Goal: Information Seeking & Learning: Learn about a topic

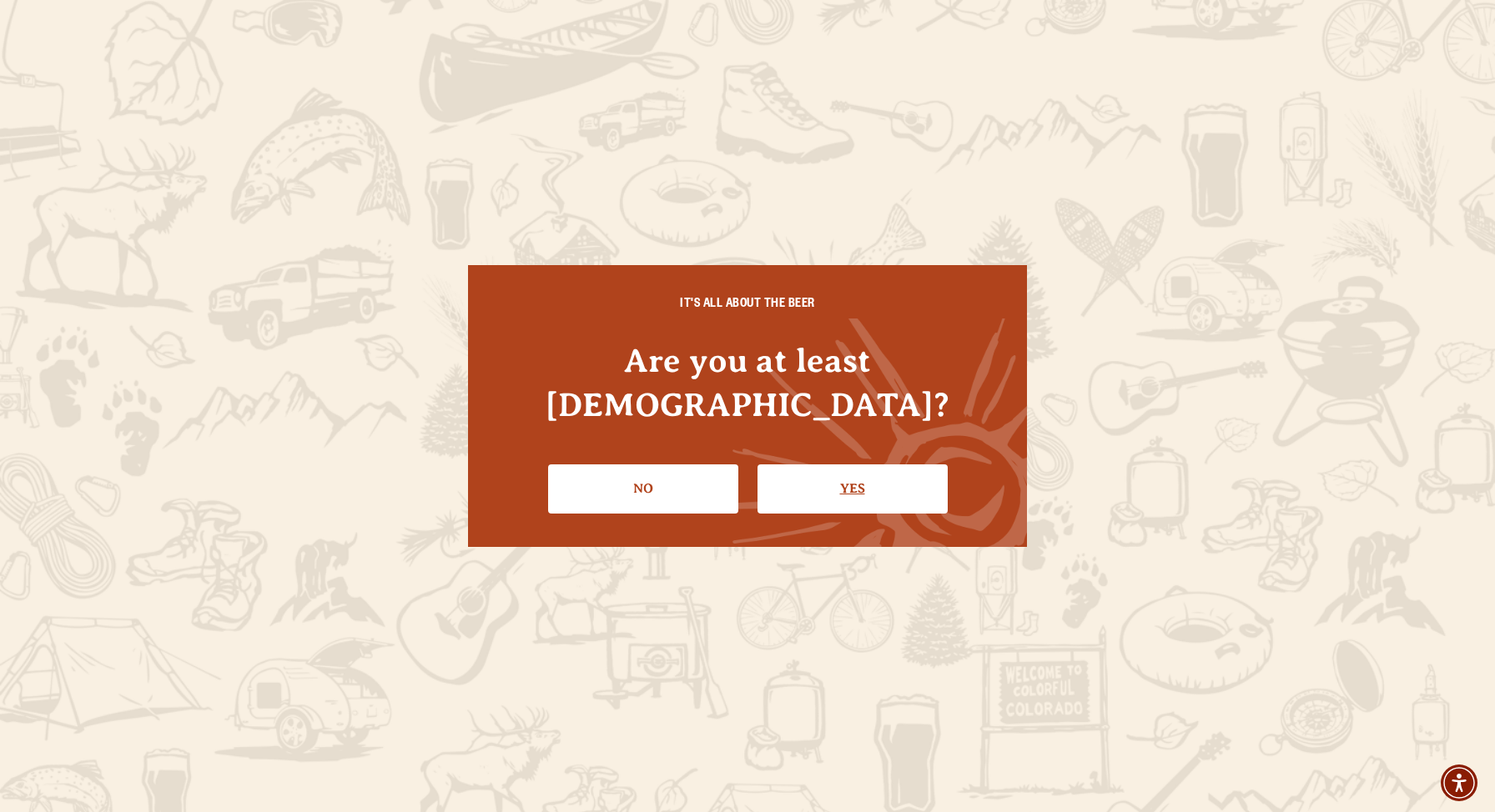
click at [797, 466] on link "Yes" at bounding box center [852, 489] width 190 height 49
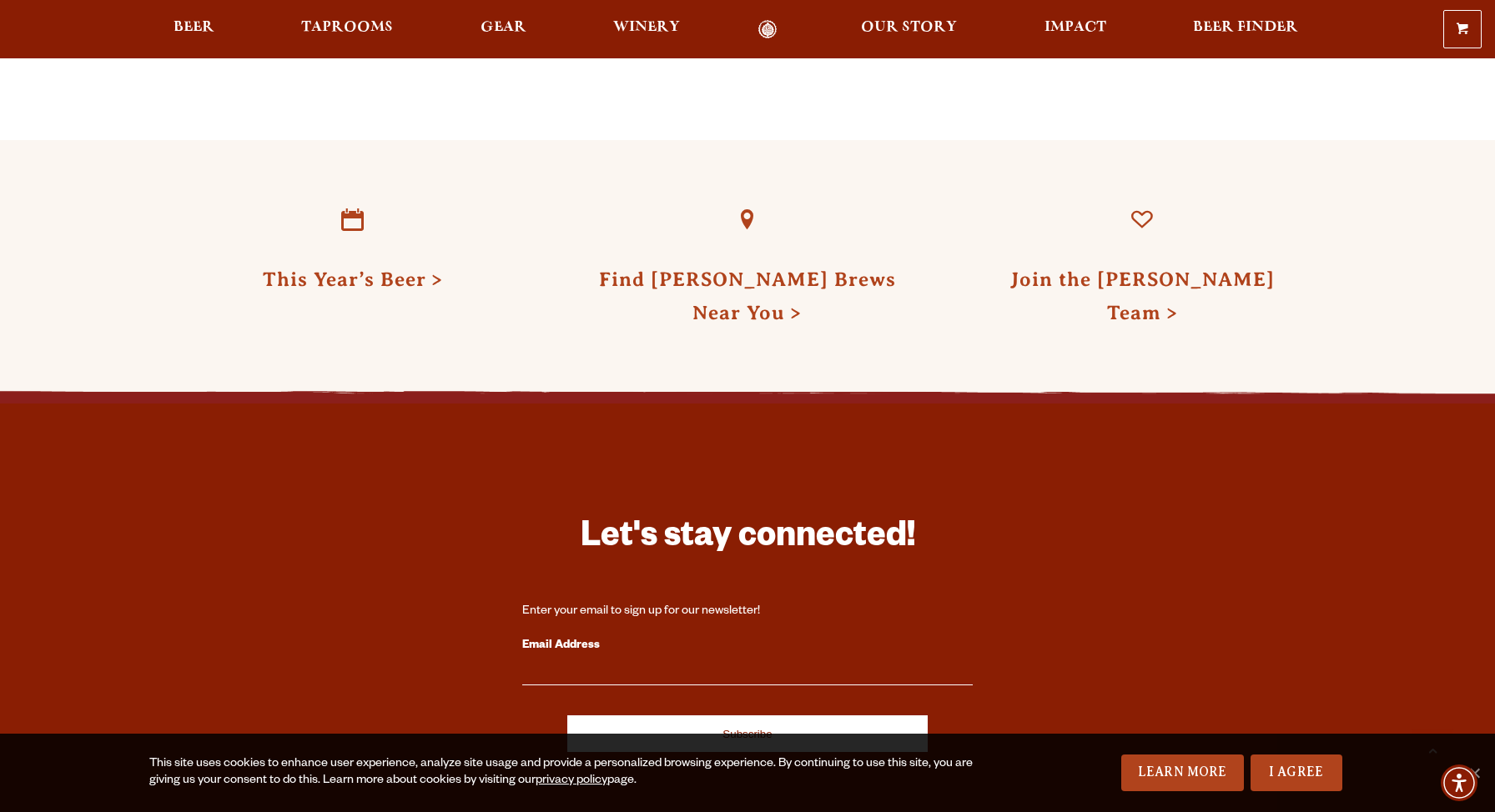
scroll to position [4791, 0]
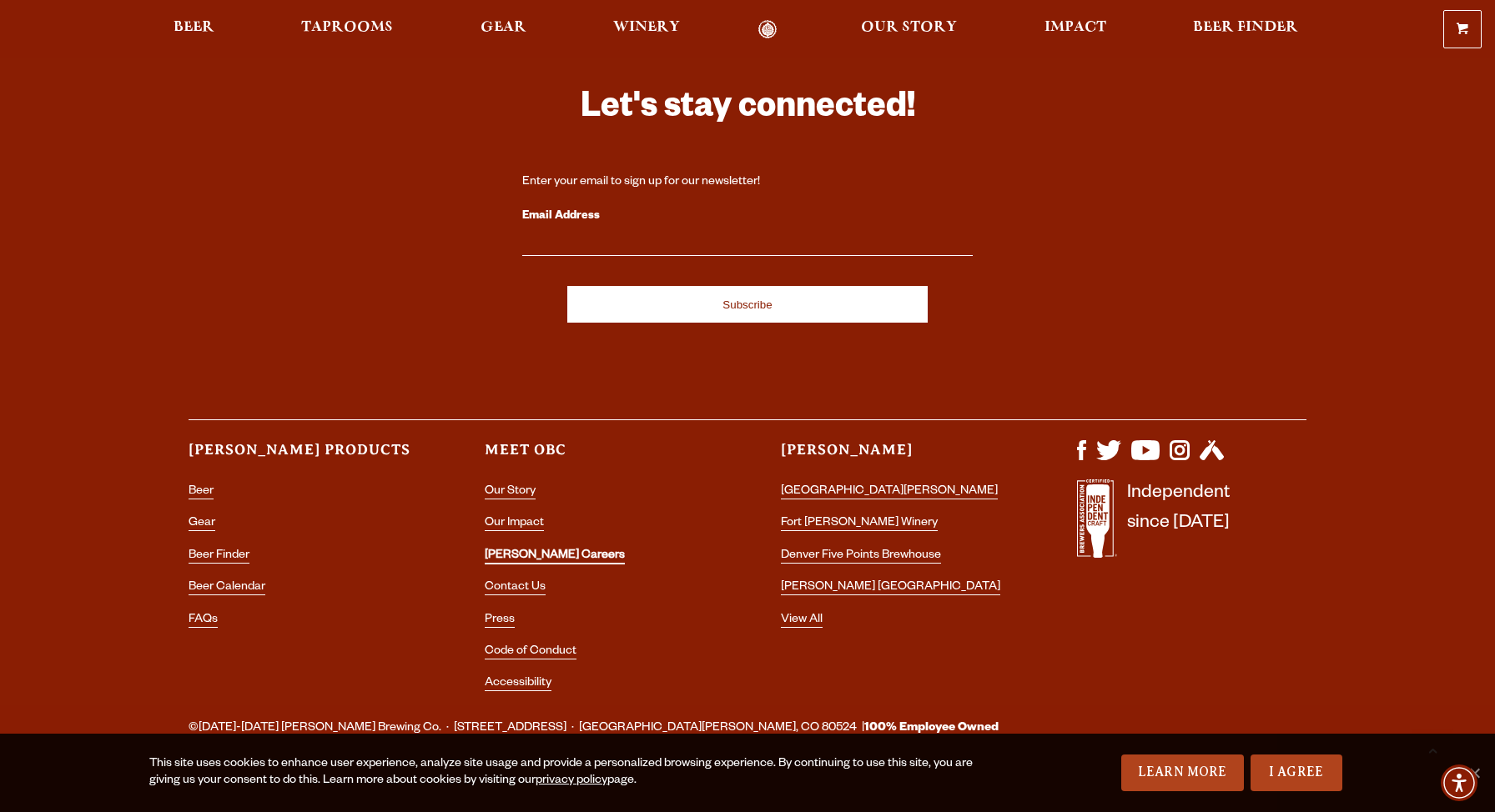
click at [542, 550] on link "[PERSON_NAME] Careers" at bounding box center [554, 557] width 141 height 15
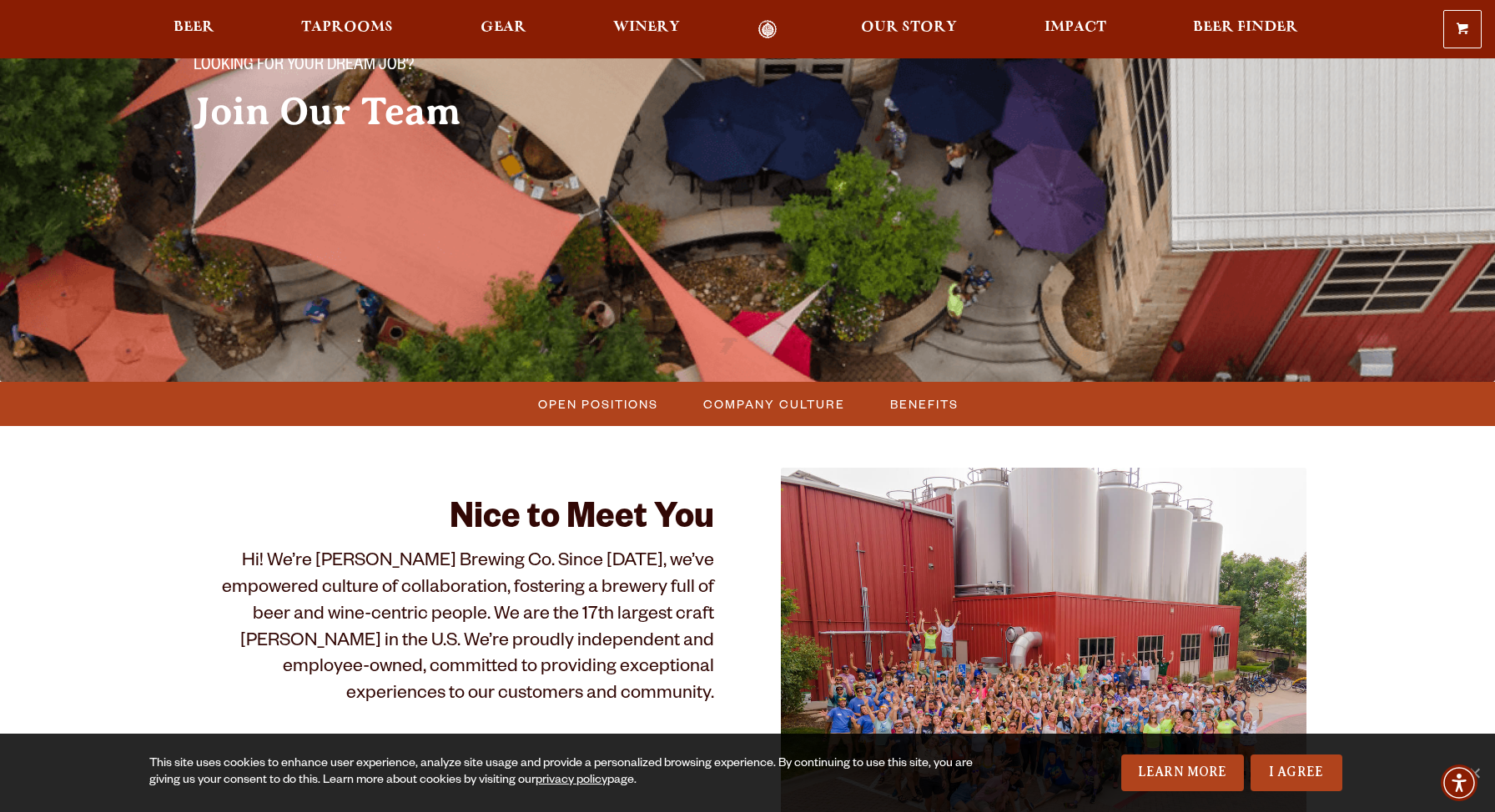
scroll to position [229, 0]
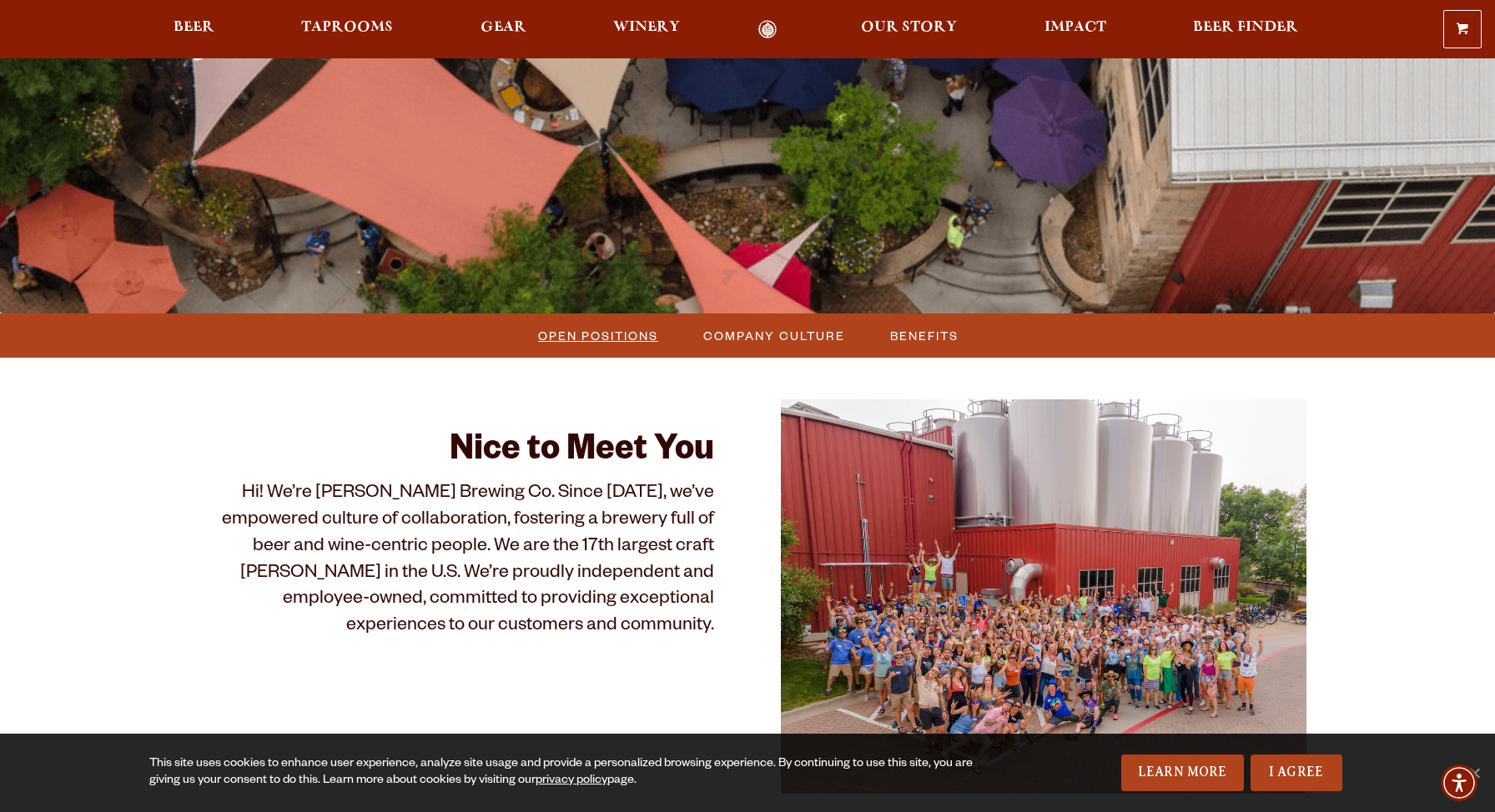
click at [600, 338] on span "Open Positions" at bounding box center [599, 335] width 120 height 24
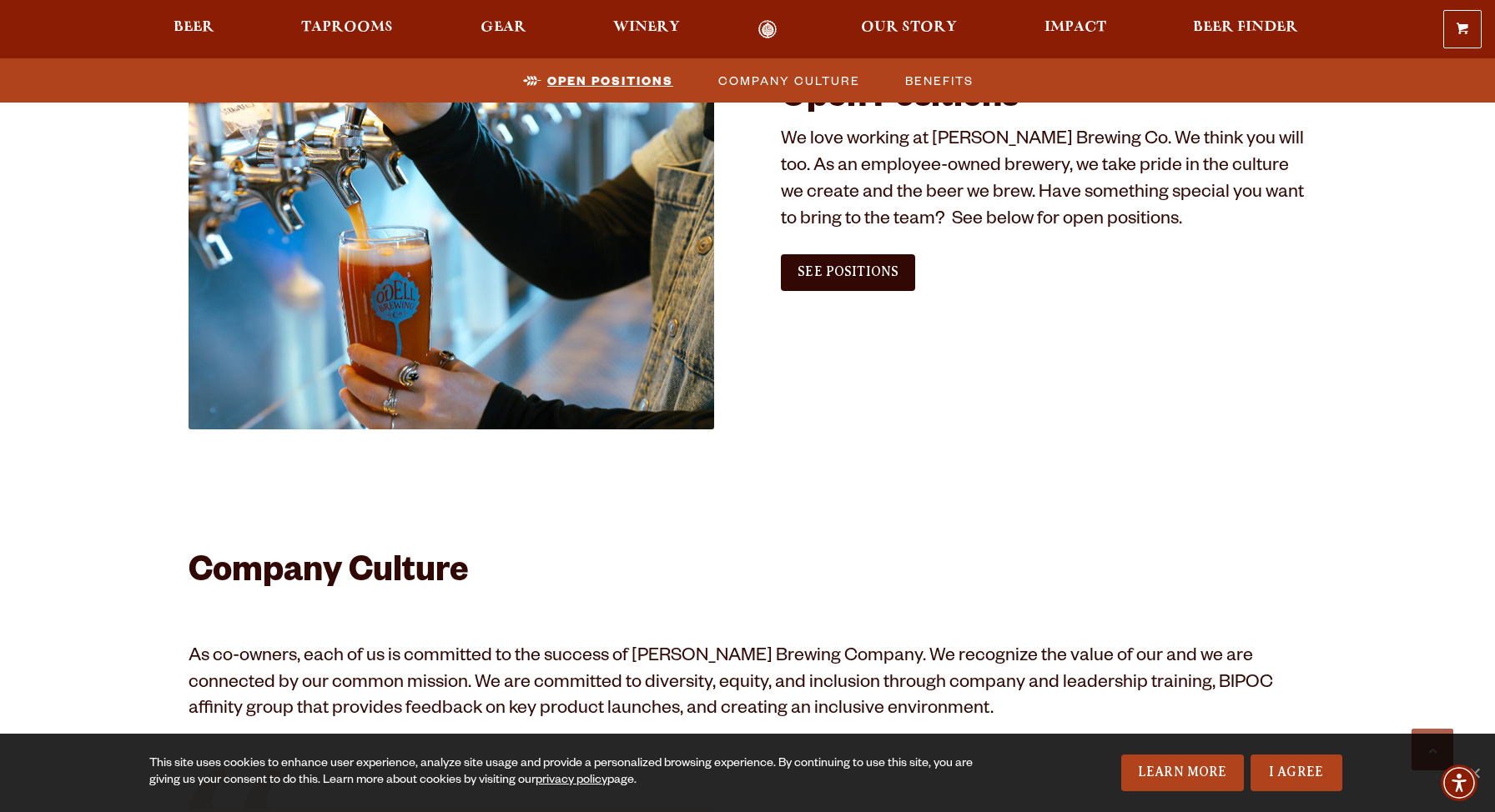
scroll to position [1014, 0]
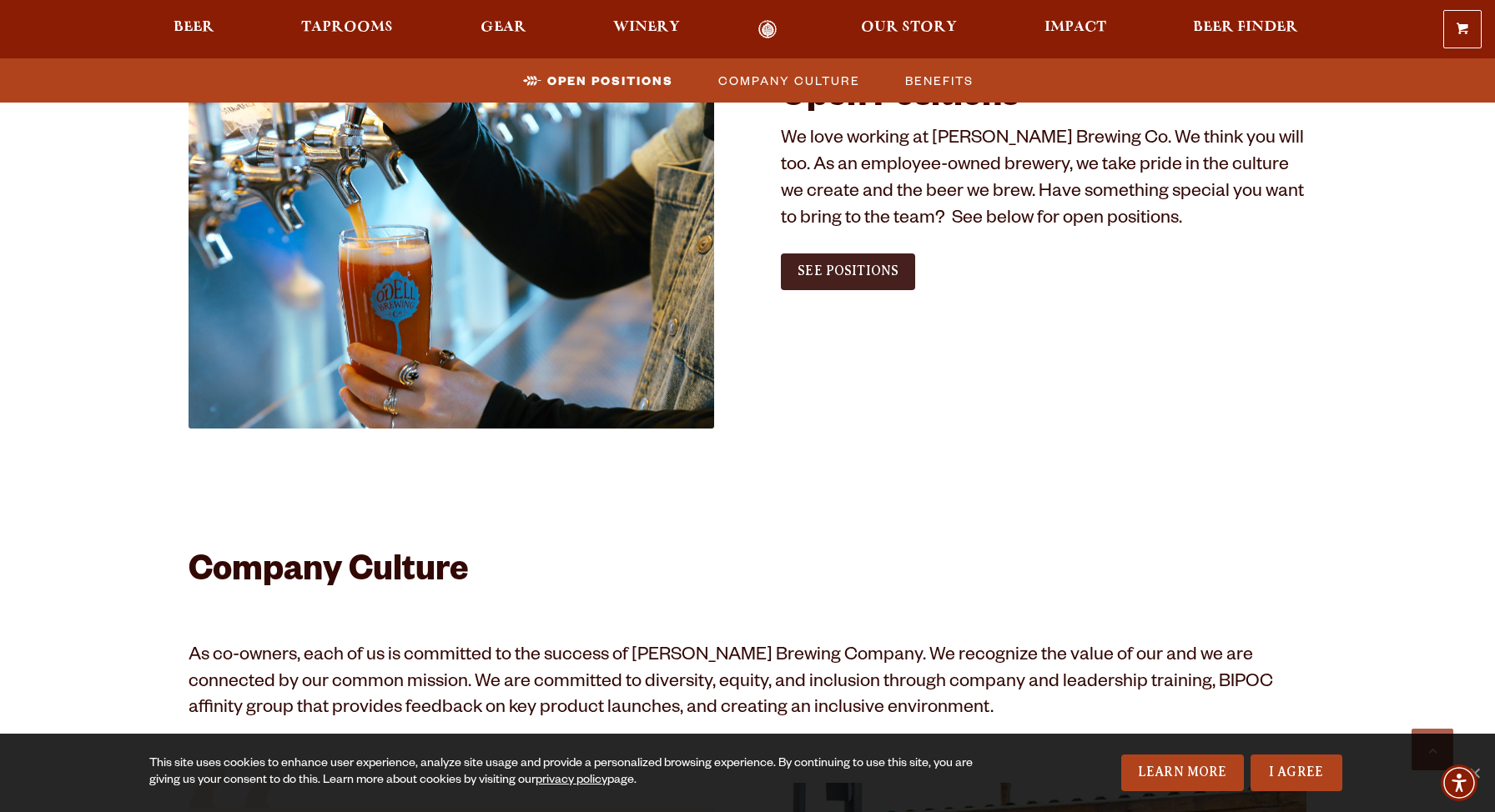
click at [860, 276] on span "See Positions" at bounding box center [848, 270] width 101 height 15
